Goal: Task Accomplishment & Management: Use online tool/utility

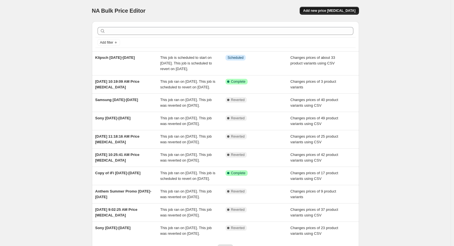
click at [326, 9] on span "Add new price [MEDICAL_DATA]" at bounding box center [329, 10] width 52 height 5
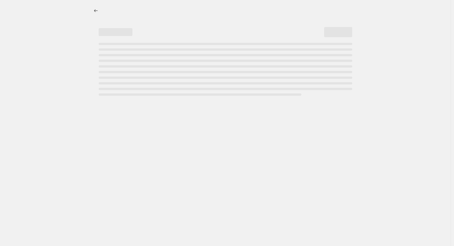
select select "percentage"
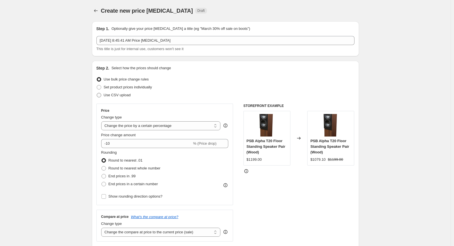
click at [110, 93] on span "Use CSV upload" at bounding box center [117, 95] width 27 height 4
click at [97, 93] on input "Use CSV upload" at bounding box center [97, 93] width 0 height 0
radio input "true"
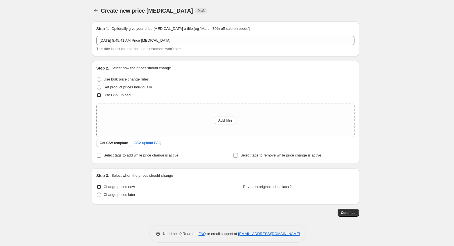
drag, startPoint x: 44, startPoint y: 106, endPoint x: 47, endPoint y: 108, distance: 3.7
click at [47, 108] on div "Create new price [MEDICAL_DATA]. This page is ready Create new price [MEDICAL_D…" at bounding box center [225, 125] width 451 height 251
click at [116, 144] on span "Get CSV template" at bounding box center [114, 143] width 28 height 5
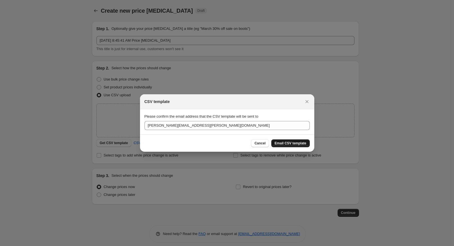
click at [288, 146] on button "Email CSV template" at bounding box center [291, 143] width 39 height 8
